Goal: Information Seeking & Learning: Learn about a topic

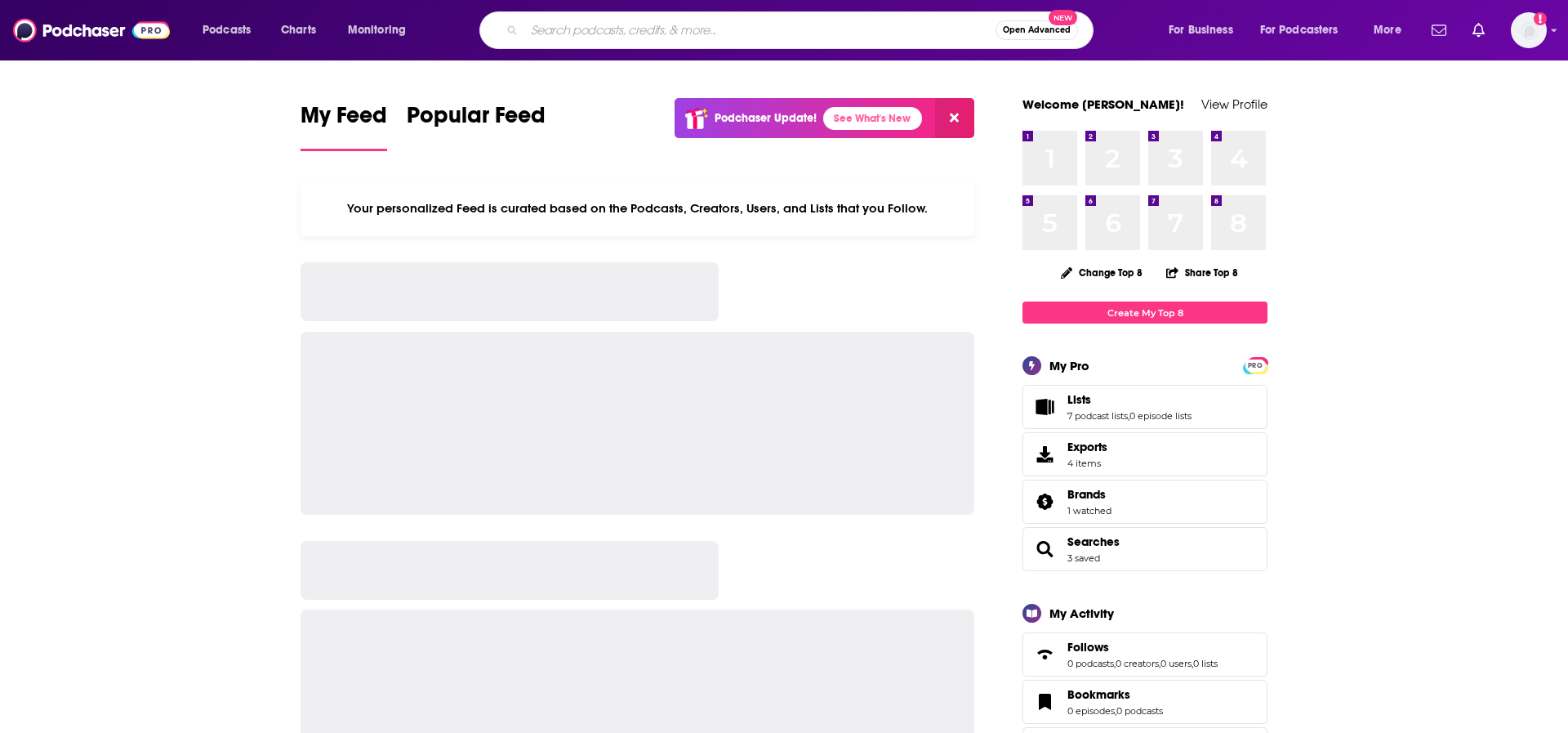
click at [633, 28] on input "Search podcasts, credits, & more..." at bounding box center [760, 30] width 472 height 26
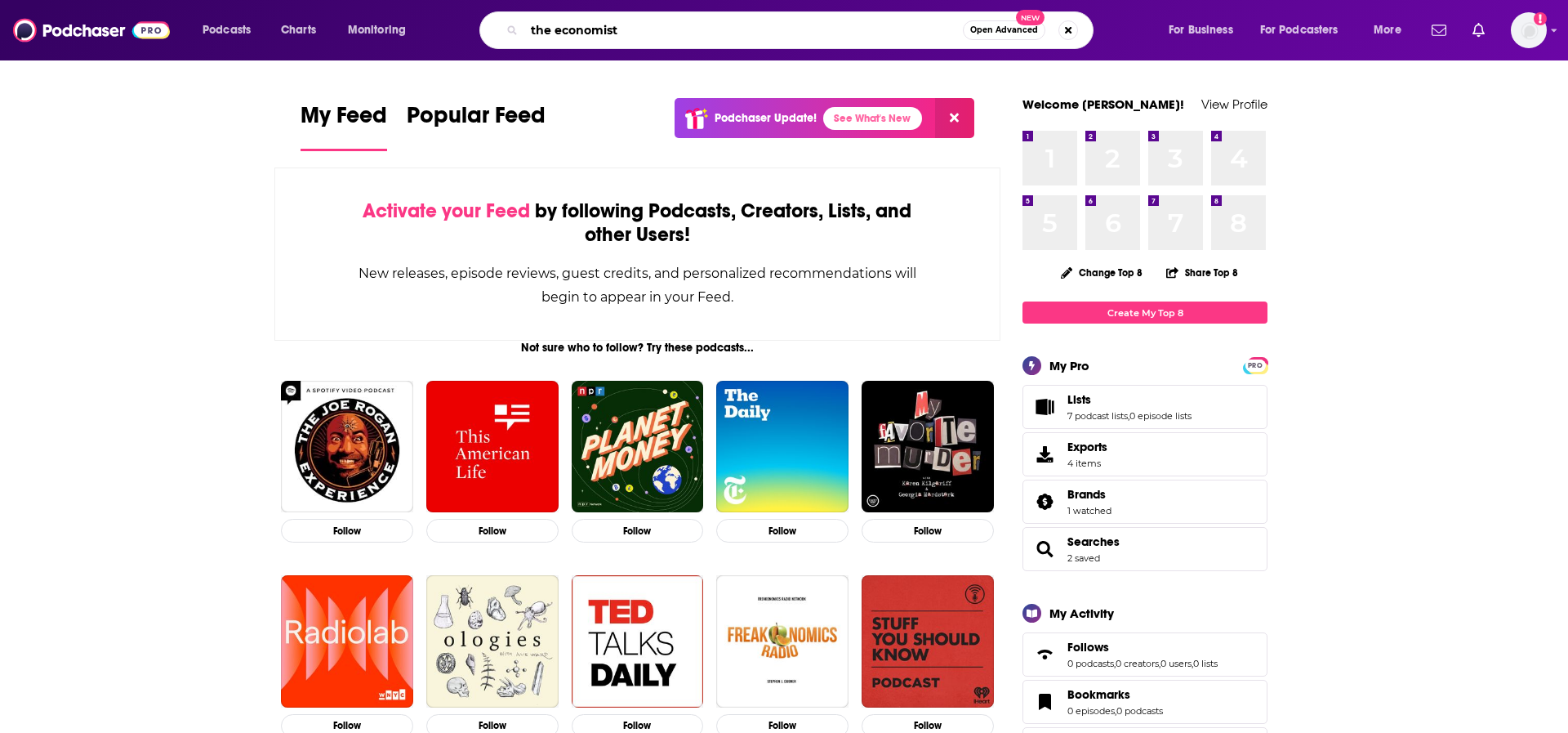
type input "the economist"
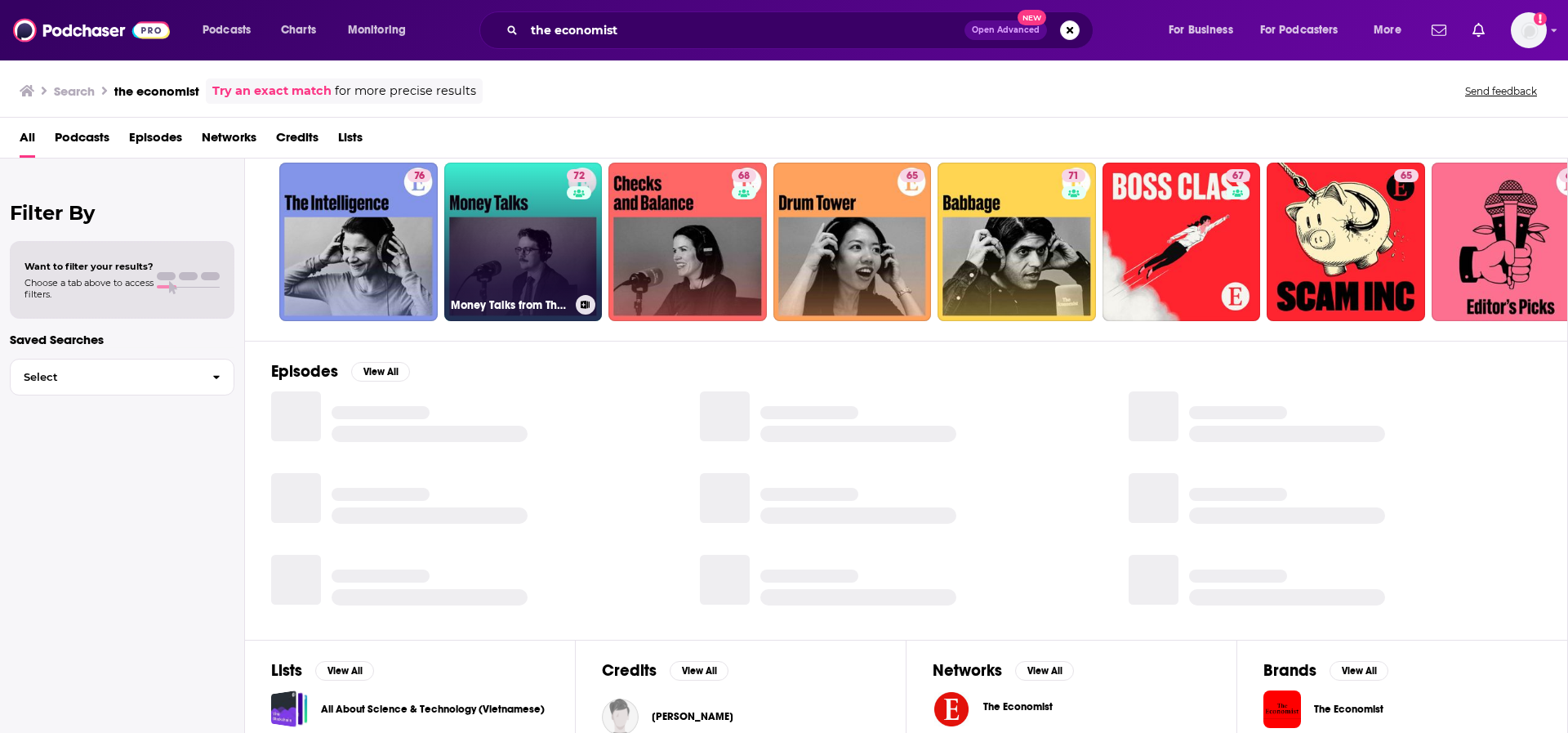
scroll to position [48, 0]
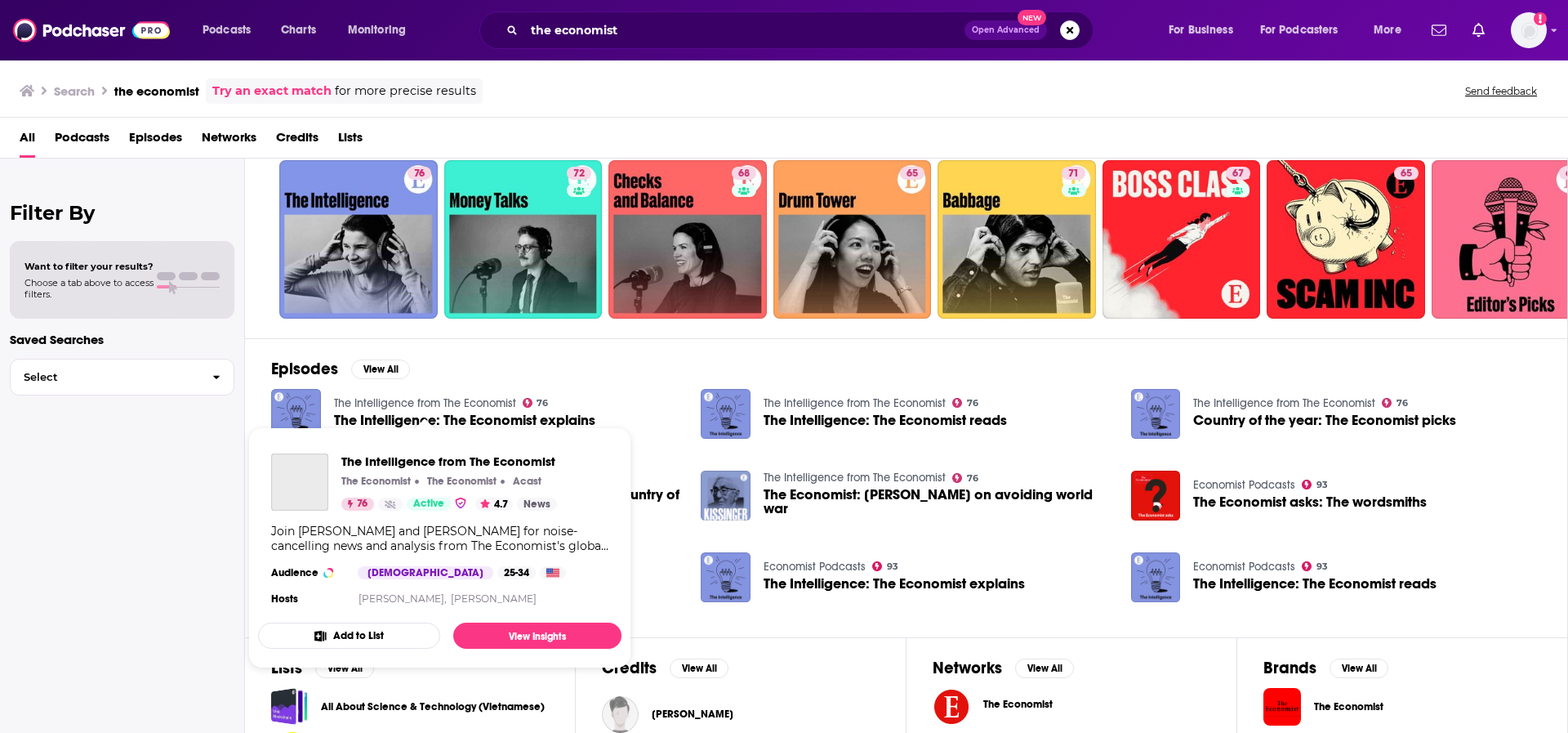
click at [445, 400] on link "The Intelligence from The Economist" at bounding box center [426, 403] width 182 height 14
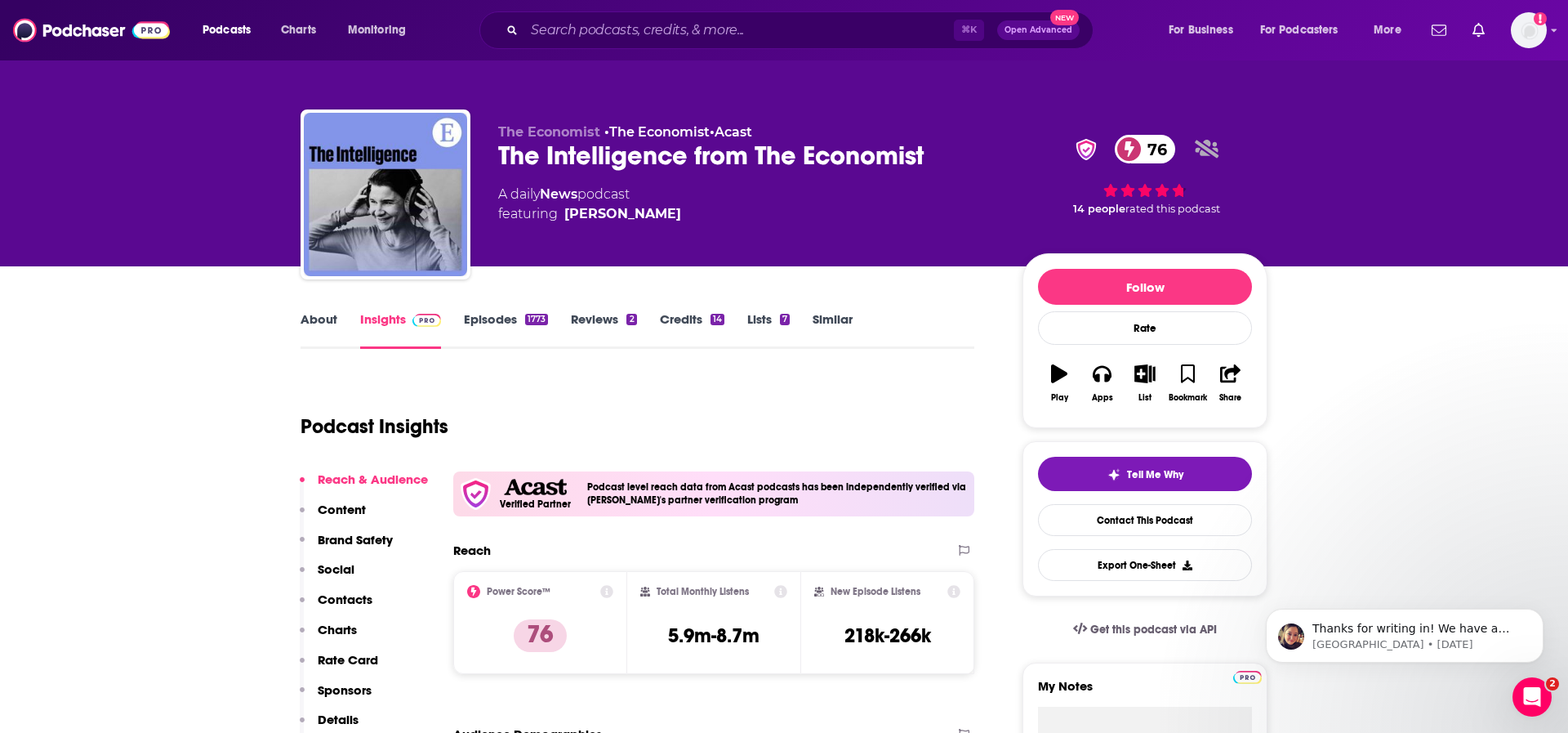
drag, startPoint x: 772, startPoint y: 131, endPoint x: 608, endPoint y: 133, distance: 164.0
click at [608, 133] on p "The Economist • The Economist • Acast" at bounding box center [747, 132] width 498 height 16
click at [685, 159] on div "The Intelligence from The Economist 76" at bounding box center [747, 156] width 498 height 32
drag, startPoint x: 685, startPoint y: 215, endPoint x: 548, endPoint y: 101, distance: 178.2
click at [548, 101] on div "The Economist • The Economist • Acast The Intelligence from The Economist 76 A …" at bounding box center [784, 179] width 991 height 177
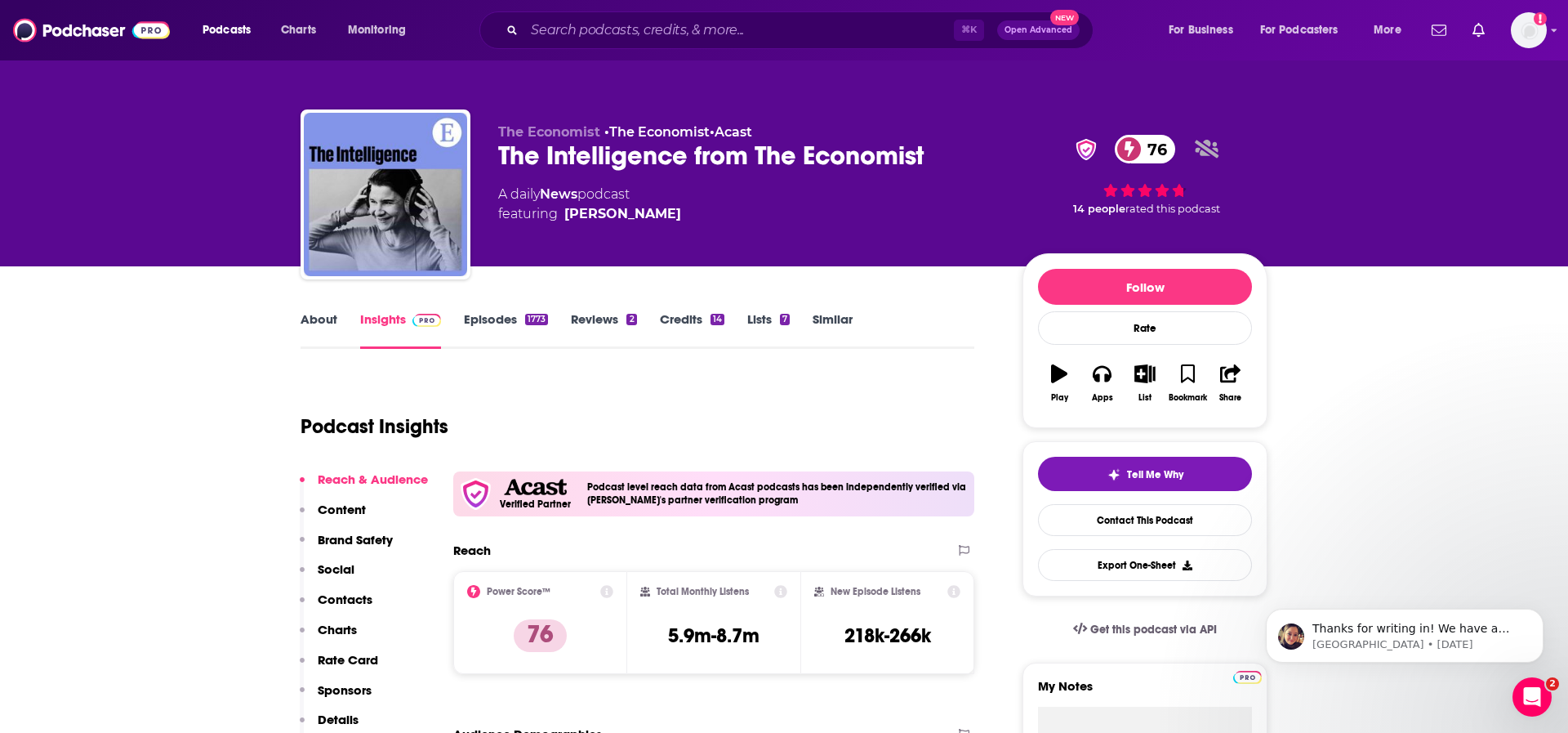
click at [691, 211] on div "A daily News podcast featuring [PERSON_NAME]" at bounding box center [747, 204] width 498 height 39
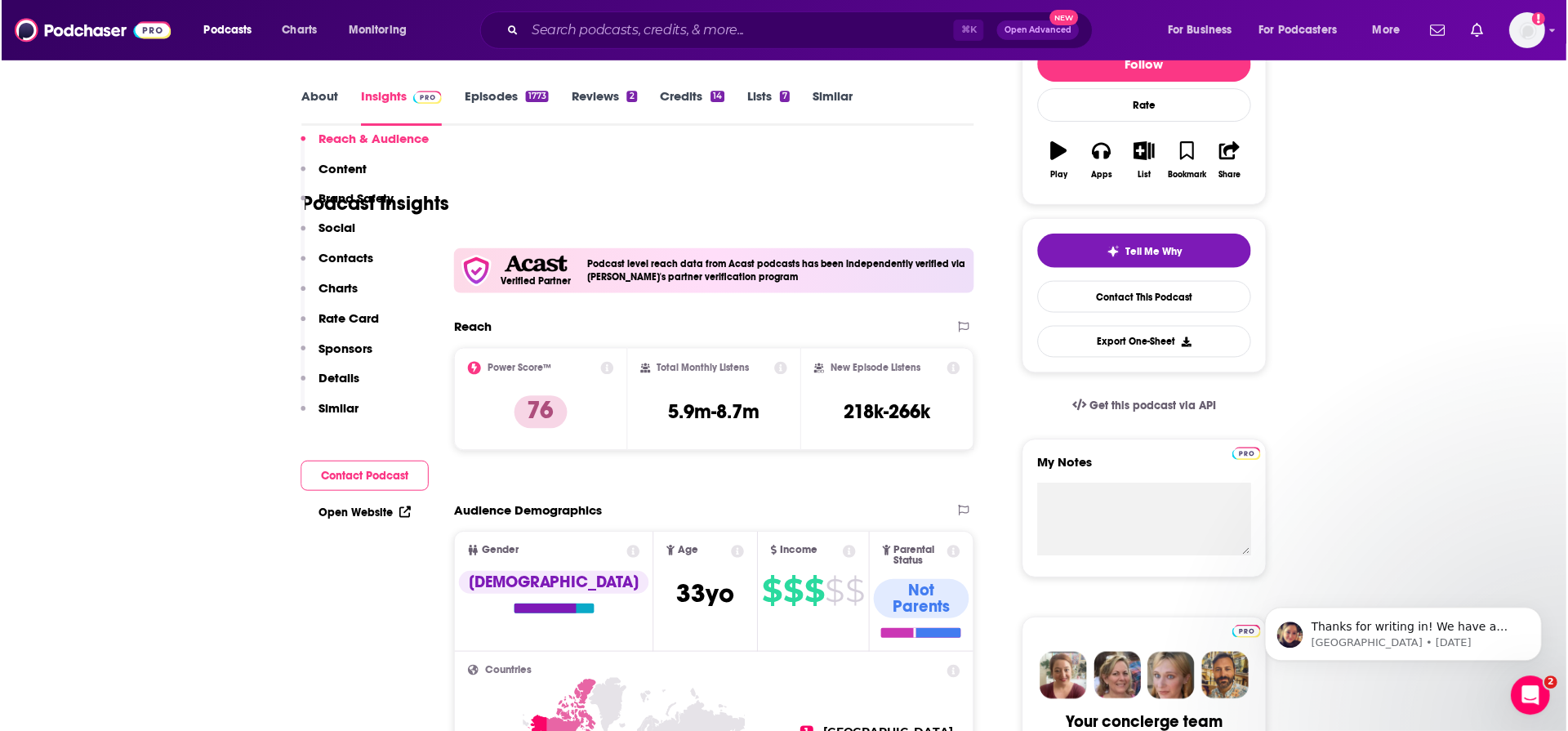
scroll to position [487, 0]
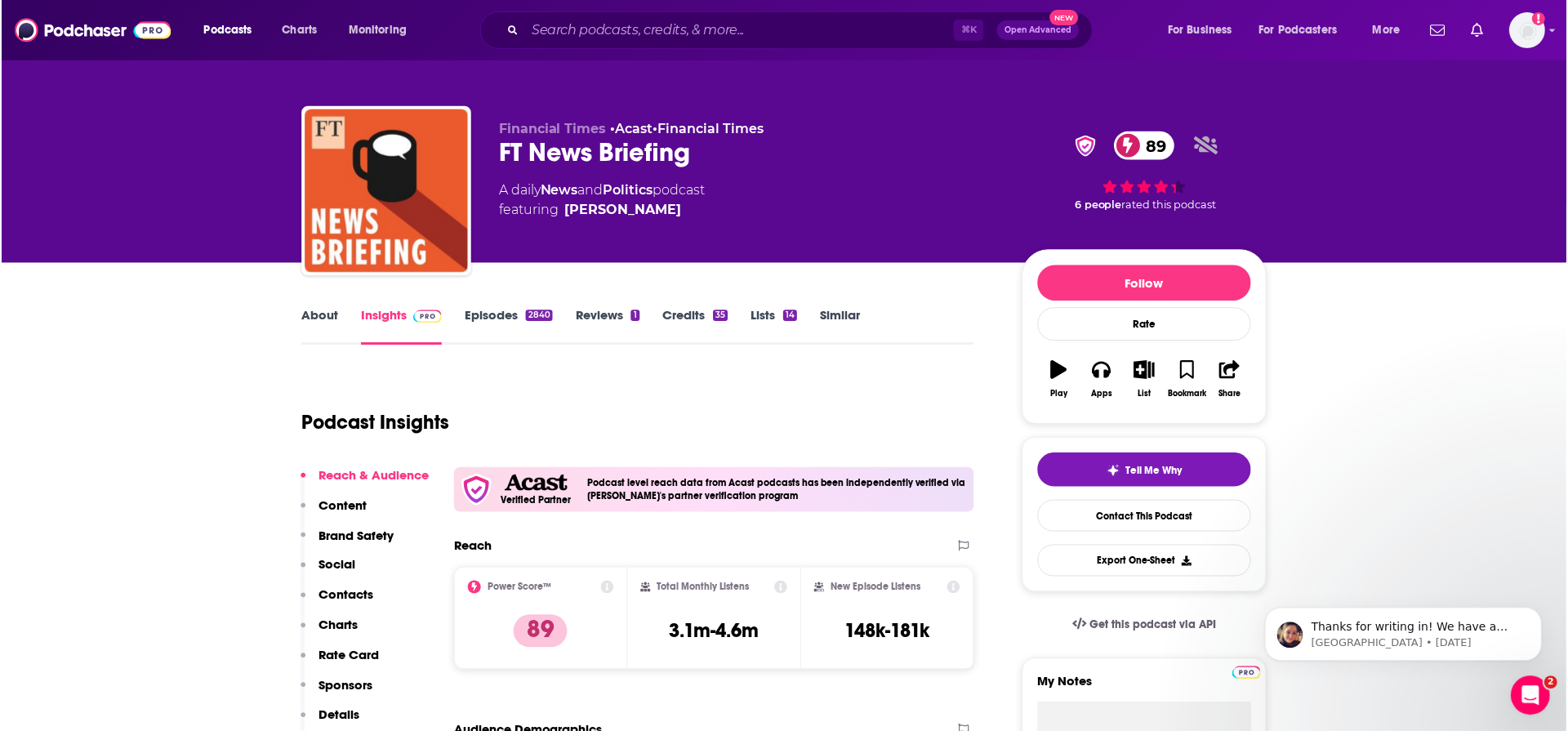
scroll to position [3, 0]
